Goal: Find specific page/section: Find specific page/section

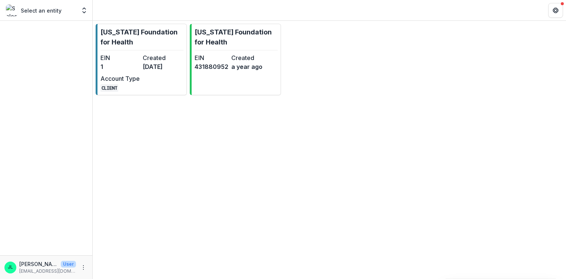
click at [36, 11] on p "Select an entity" at bounding box center [41, 11] width 41 height 8
click at [83, 14] on icon "Open entity switcher" at bounding box center [83, 10] width 7 height 7
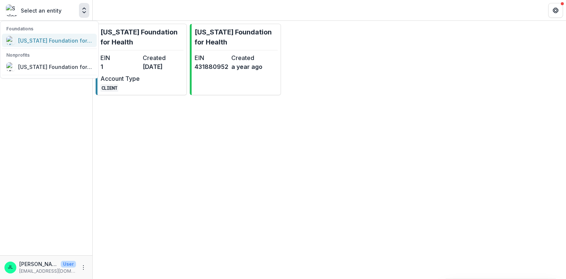
click at [77, 44] on div "[US_STATE] Foundation for Health" at bounding box center [55, 41] width 74 height 8
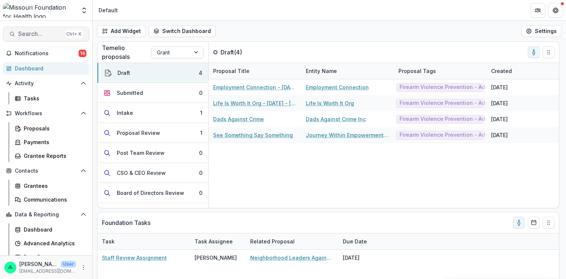
click at [45, 34] on span "Search..." at bounding box center [40, 33] width 44 height 7
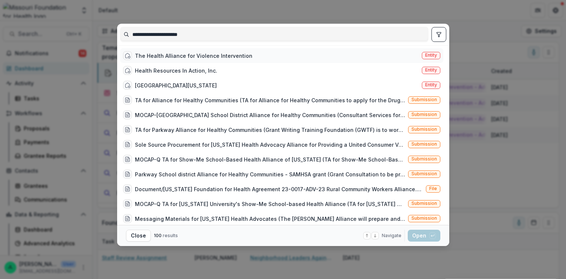
type input "**********"
click at [202, 56] on div "The Health Alliance for Violence Intervention" at bounding box center [194, 56] width 118 height 8
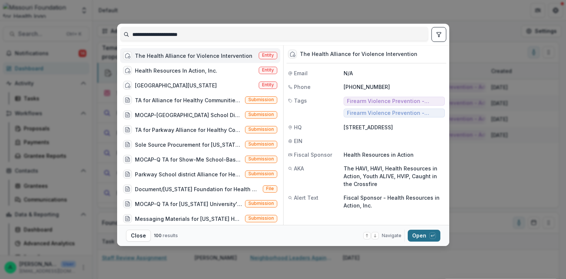
click at [415, 234] on button "Open with enter key" at bounding box center [424, 236] width 33 height 12
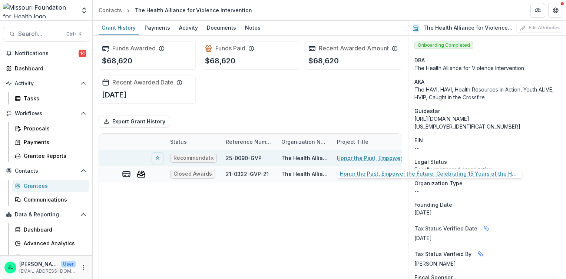
click at [355, 157] on link "Honor the Past, Empower the Future: Celebrating 15 Years of the HAVI" at bounding box center [379, 158] width 84 height 8
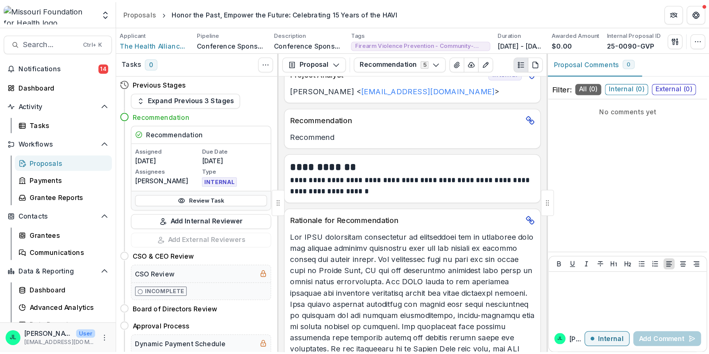
scroll to position [111, 0]
